Goal: Task Accomplishment & Management: Manage account settings

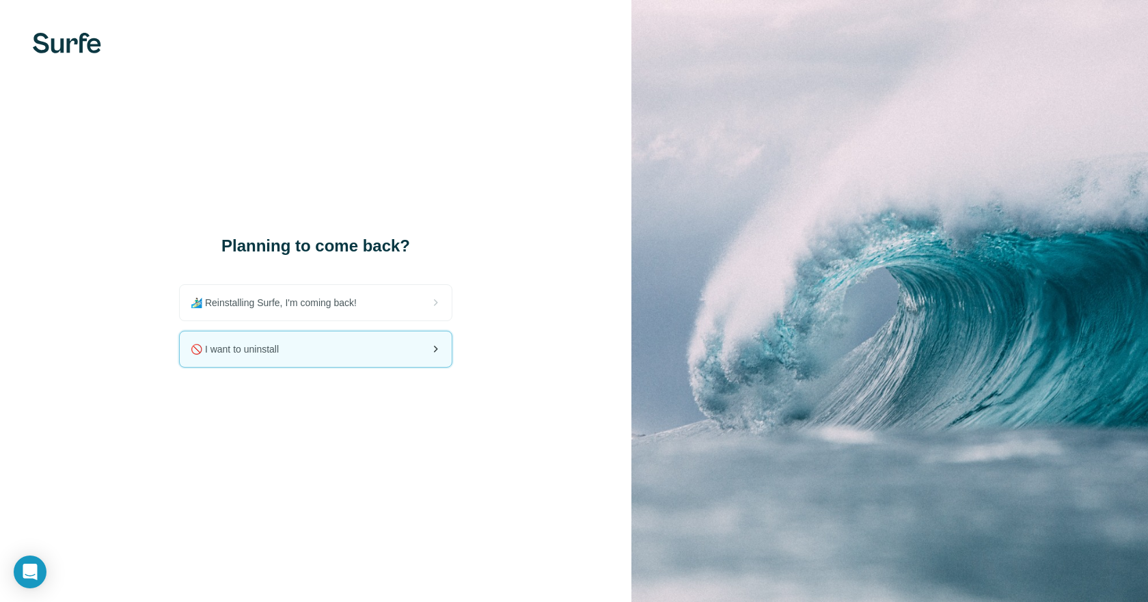
click at [235, 351] on span "🚫 I want to uninstall" at bounding box center [240, 349] width 99 height 14
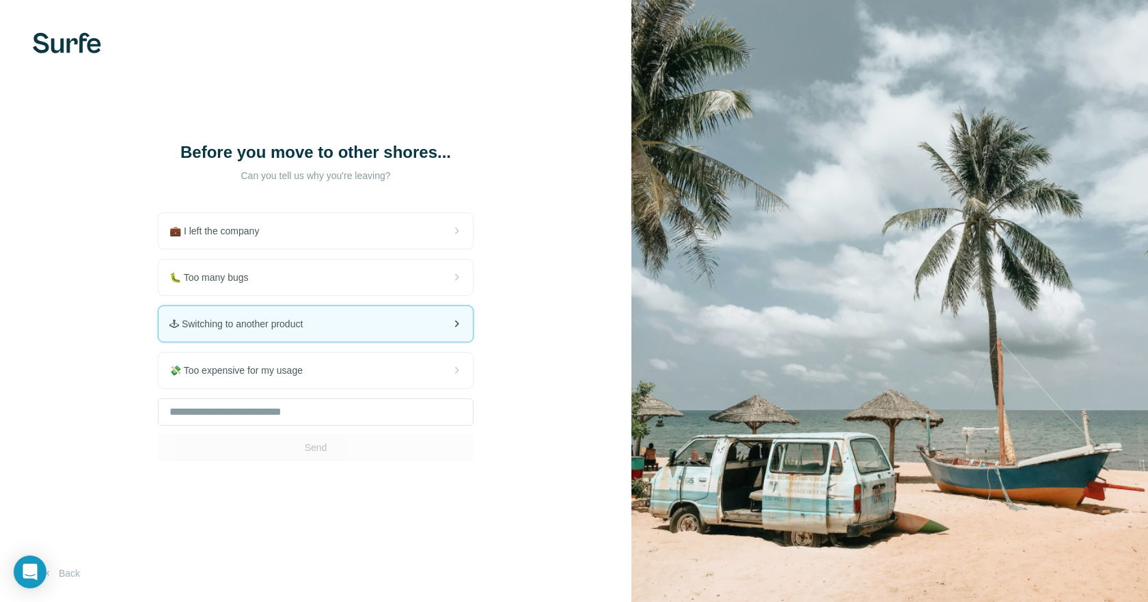
click at [315, 327] on div "🕹 Switching to another product" at bounding box center [316, 324] width 314 height 36
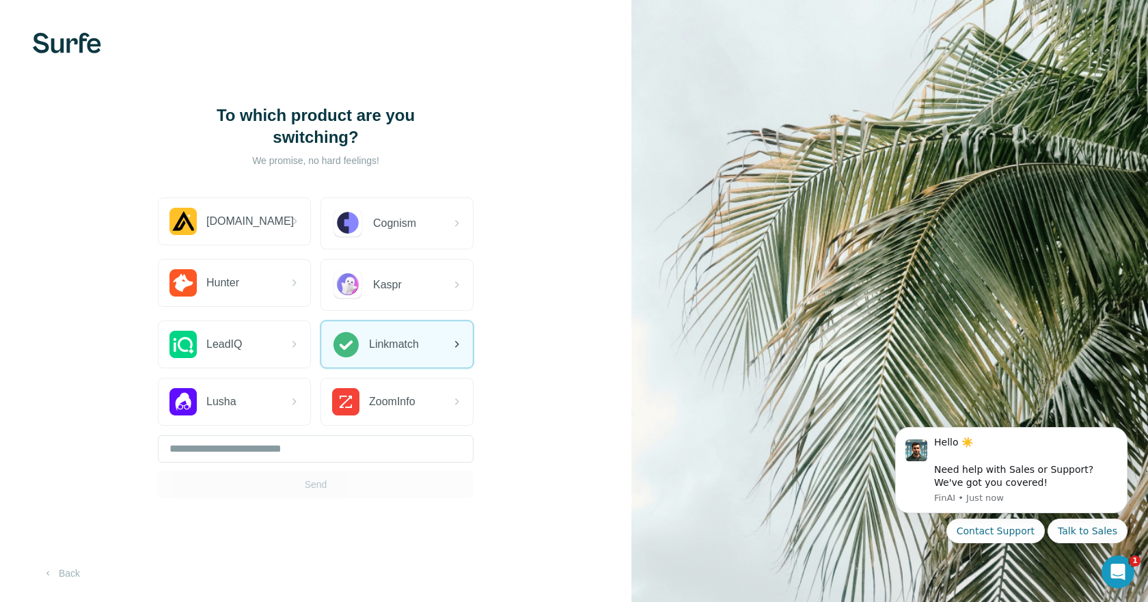
click at [360, 331] on div "Linkmatch" at bounding box center [375, 344] width 87 height 27
